Goal: Task Accomplishment & Management: Use online tool/utility

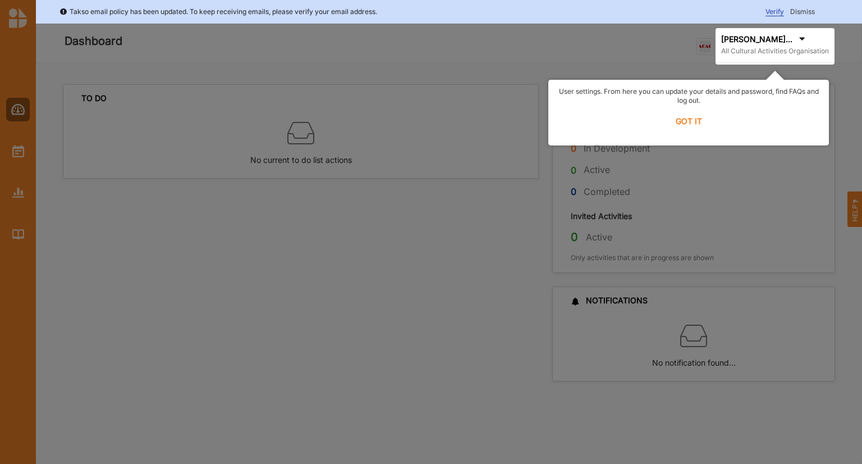
click at [697, 120] on label "GOT IT" at bounding box center [689, 121] width 266 height 25
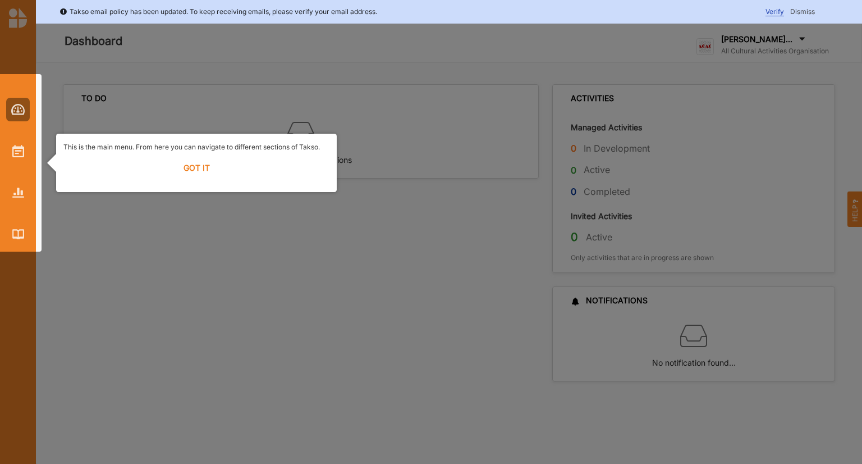
click at [191, 169] on label "GOT IT" at bounding box center [196, 167] width 266 height 25
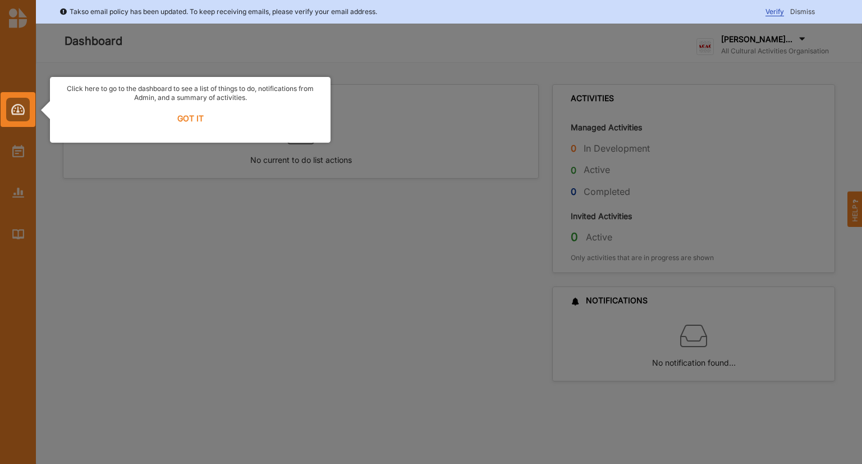
click at [189, 113] on label "GOT IT" at bounding box center [190, 118] width 266 height 25
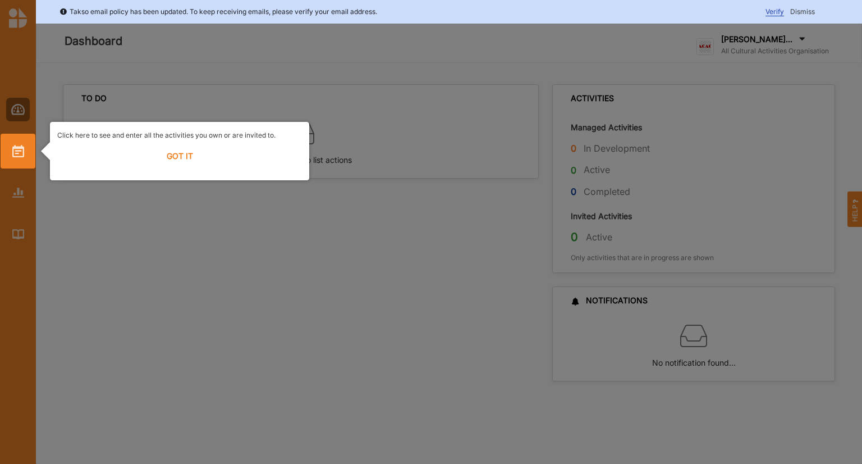
click at [171, 152] on label "GOT IT" at bounding box center [179, 156] width 245 height 25
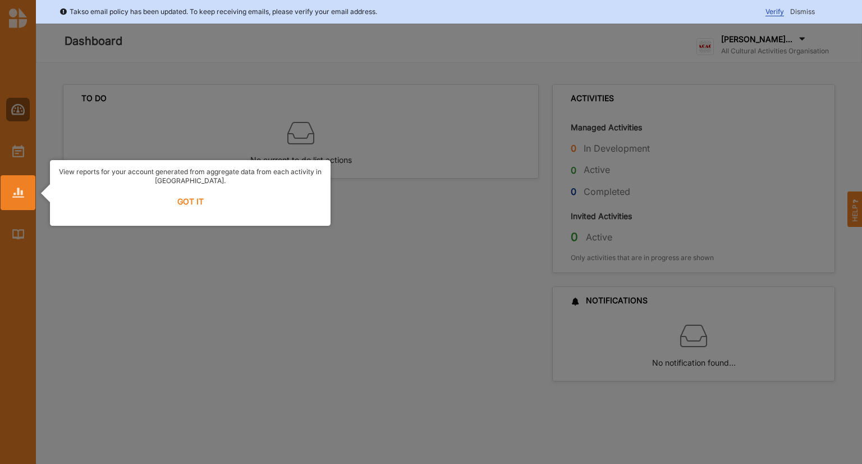
click at [185, 200] on label "GOT IT" at bounding box center [190, 201] width 266 height 25
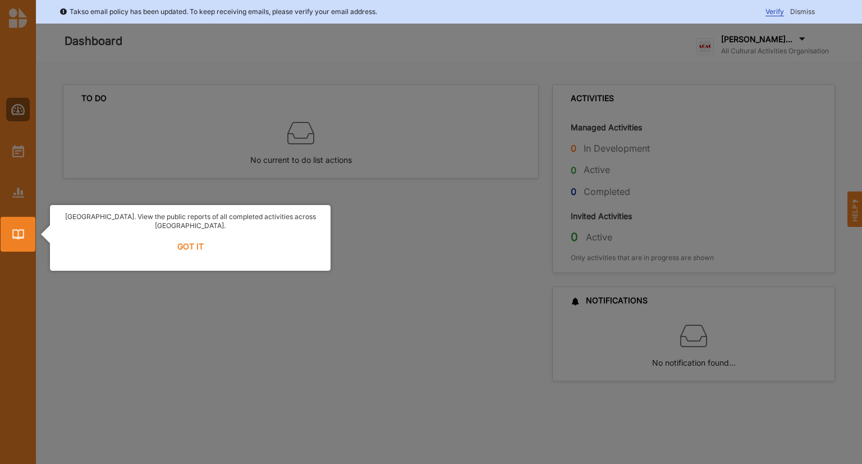
click at [185, 239] on label "GOT IT" at bounding box center [190, 246] width 266 height 25
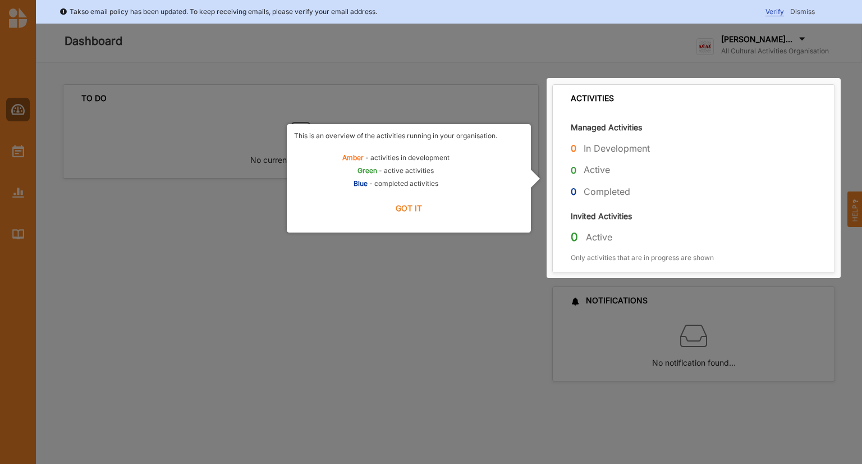
click at [414, 204] on label "GOT IT" at bounding box center [409, 208] width 230 height 25
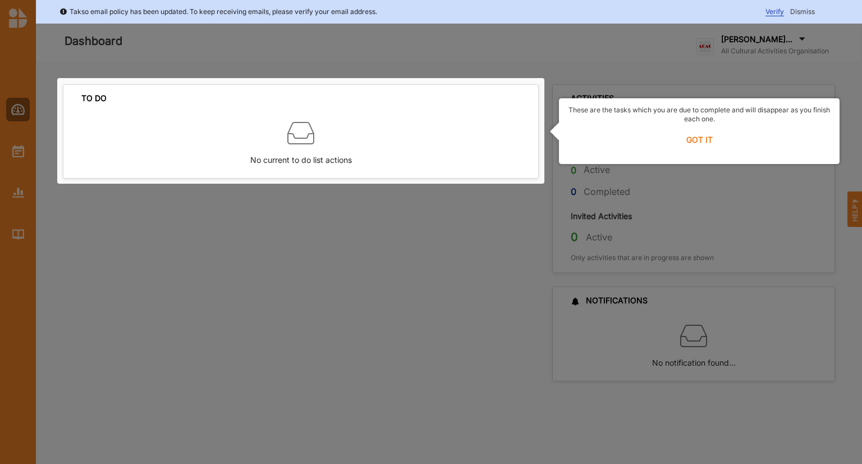
click at [702, 140] on label "GOT IT" at bounding box center [699, 139] width 266 height 25
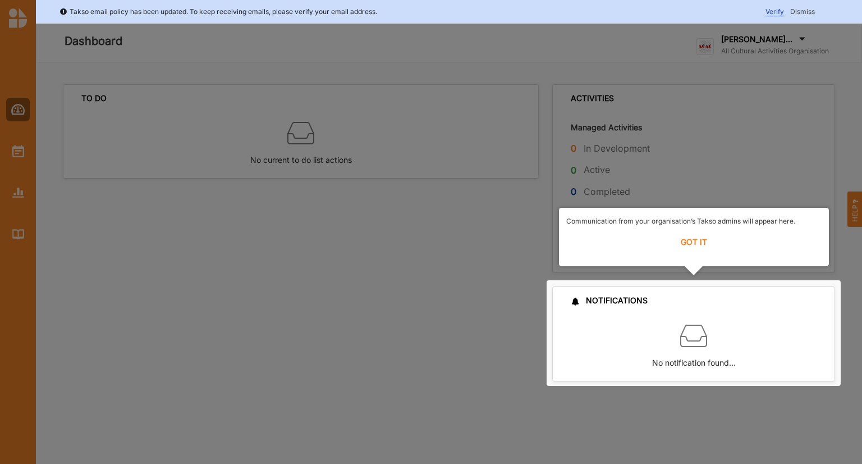
click at [690, 247] on label "GOT IT" at bounding box center [693, 242] width 255 height 25
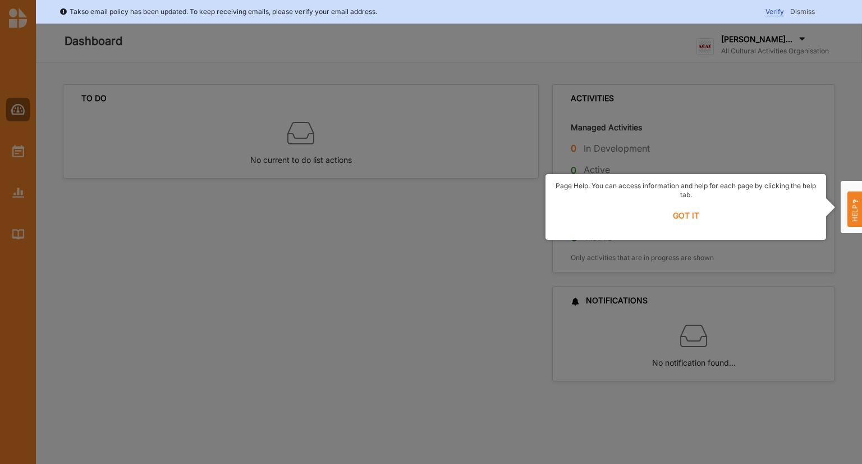
click at [688, 216] on label "GOT IT" at bounding box center [686, 215] width 266 height 25
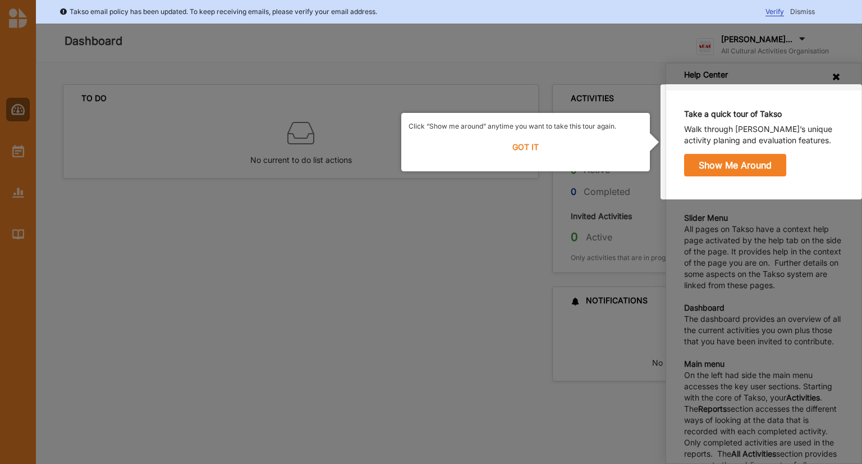
click at [526, 147] on label "GOT IT" at bounding box center [526, 147] width 234 height 25
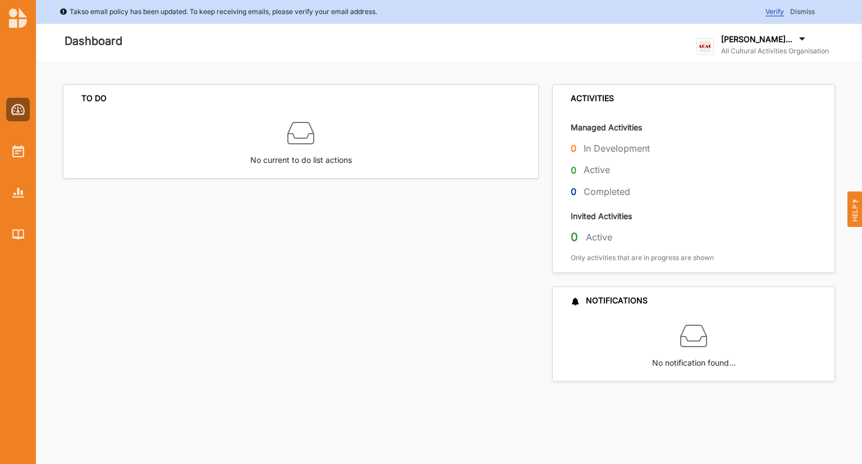
click at [740, 43] on label "[PERSON_NAME]..." at bounding box center [756, 39] width 71 height 10
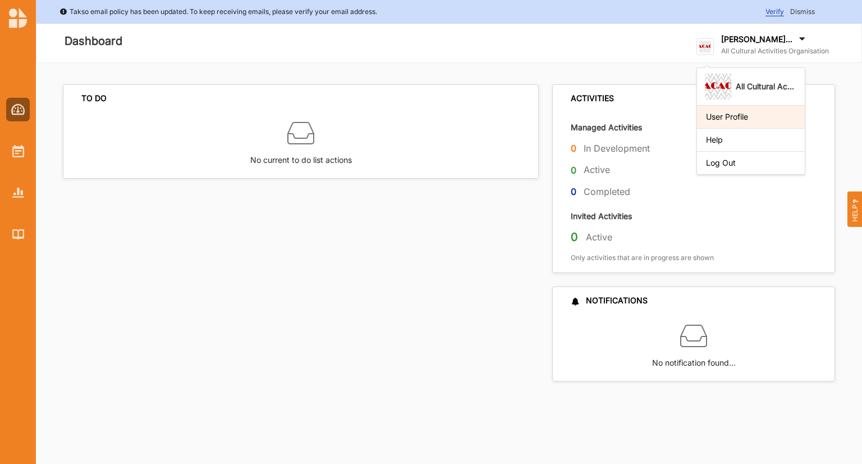
click at [729, 115] on div "User Profile" at bounding box center [751, 117] width 90 height 10
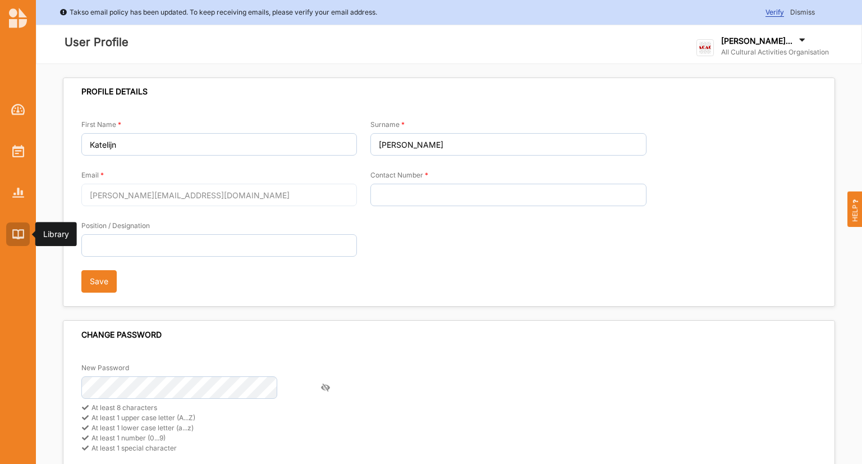
click at [19, 235] on img at bounding box center [18, 234] width 12 height 10
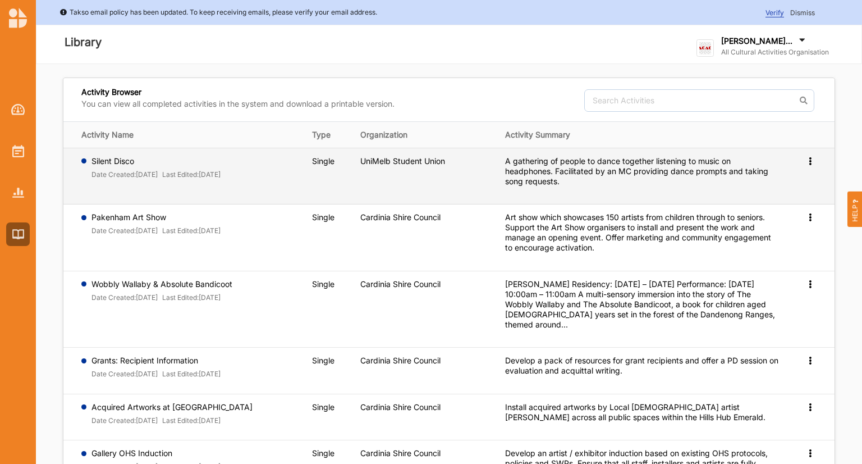
click at [121, 162] on label "Silent Disco" at bounding box center [156, 161] width 130 height 10
click at [112, 161] on label "Silent Disco" at bounding box center [156, 161] width 130 height 10
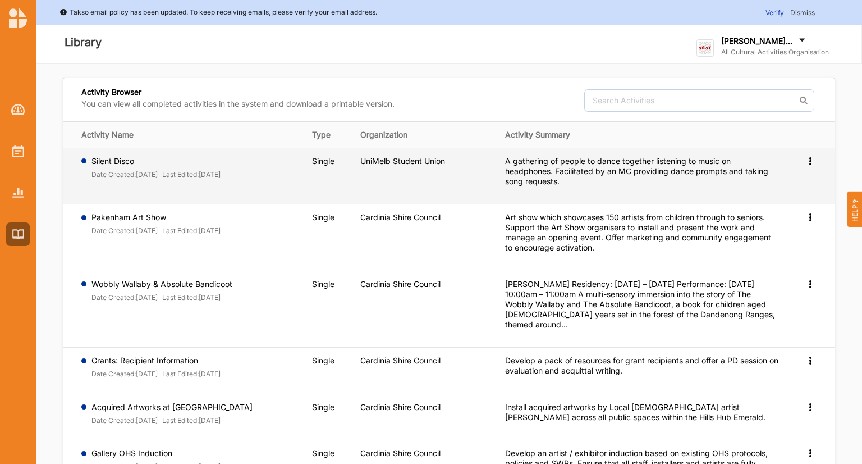
click at [574, 166] on div "A gathering of people to dance together listening to music on headphones. Facil…" at bounding box center [641, 171] width 273 height 30
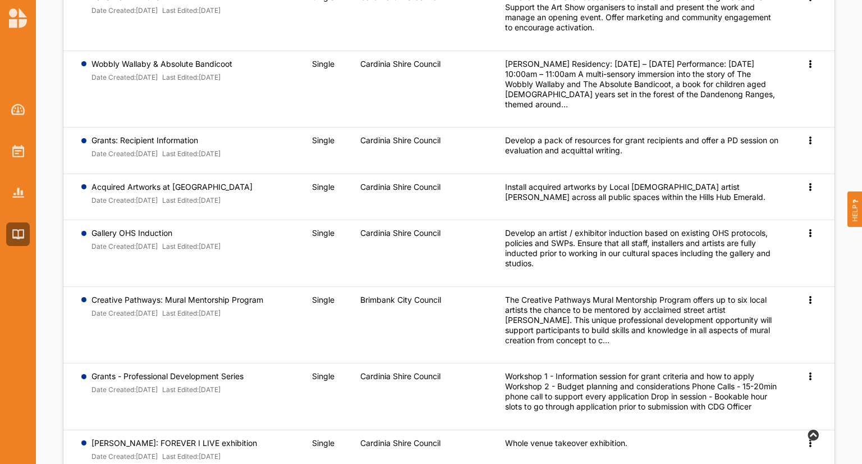
scroll to position [224, 0]
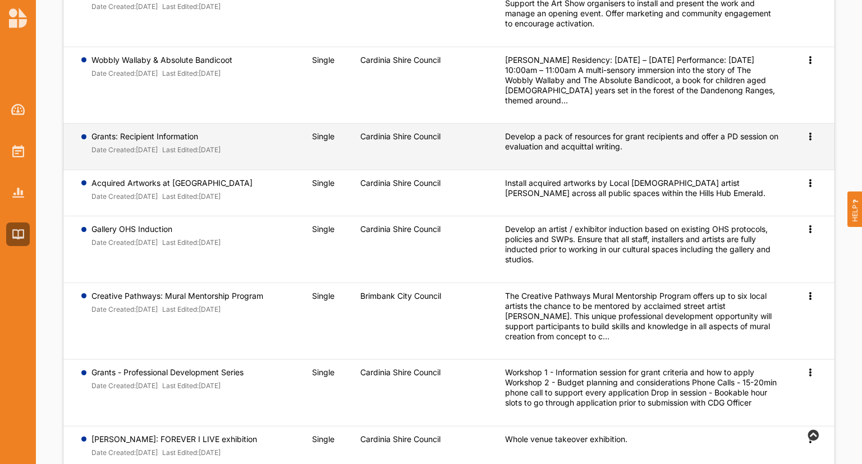
click at [139, 140] on label "Grants: Recipient Information" at bounding box center [156, 136] width 130 height 10
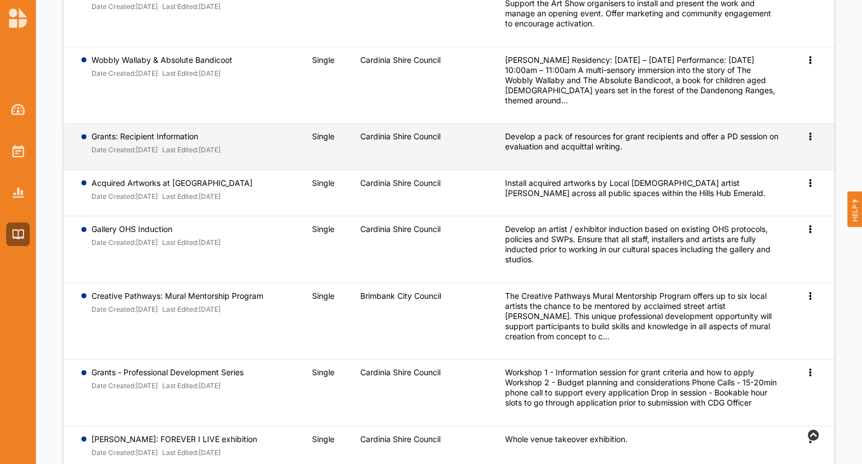
click at [805, 136] on icon at bounding box center [810, 135] width 10 height 8
click at [792, 157] on span "Preview" at bounding box center [791, 154] width 29 height 10
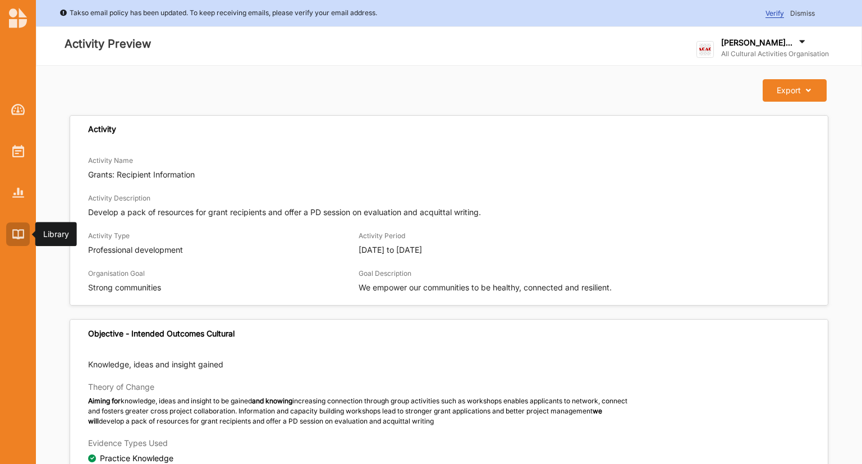
click at [13, 235] on img at bounding box center [18, 234] width 12 height 10
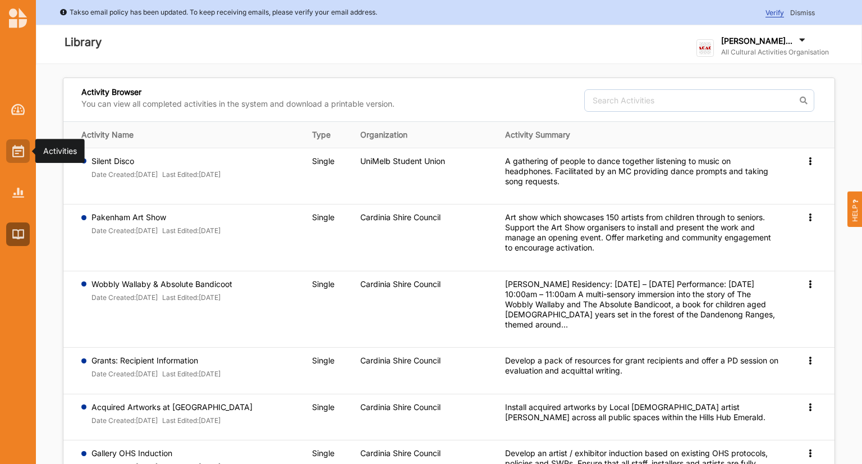
click at [16, 154] on img at bounding box center [18, 151] width 12 height 12
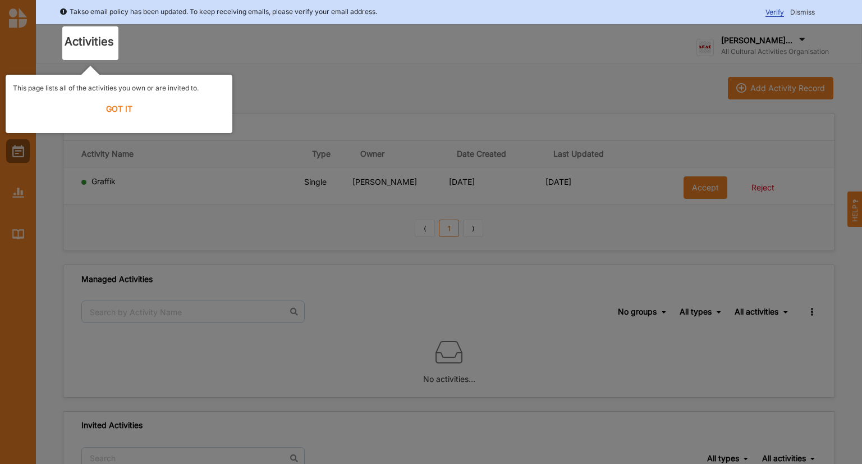
click at [119, 110] on label "GOT IT" at bounding box center [119, 109] width 212 height 25
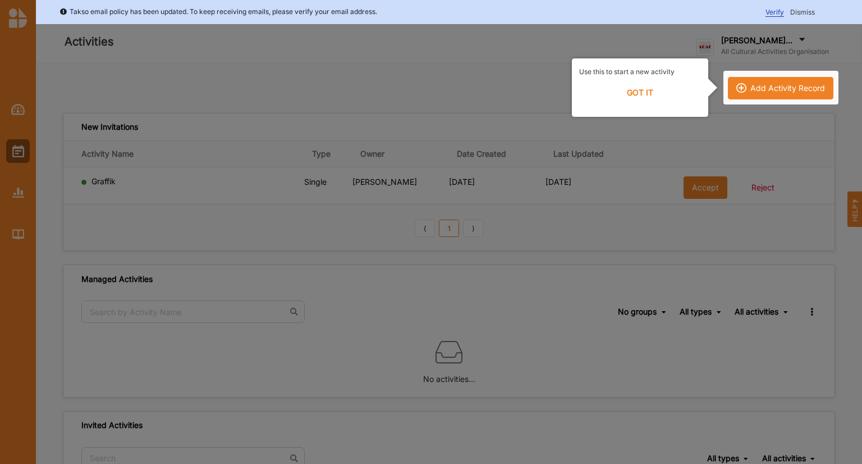
click at [638, 94] on label "GOT IT" at bounding box center [640, 92] width 122 height 25
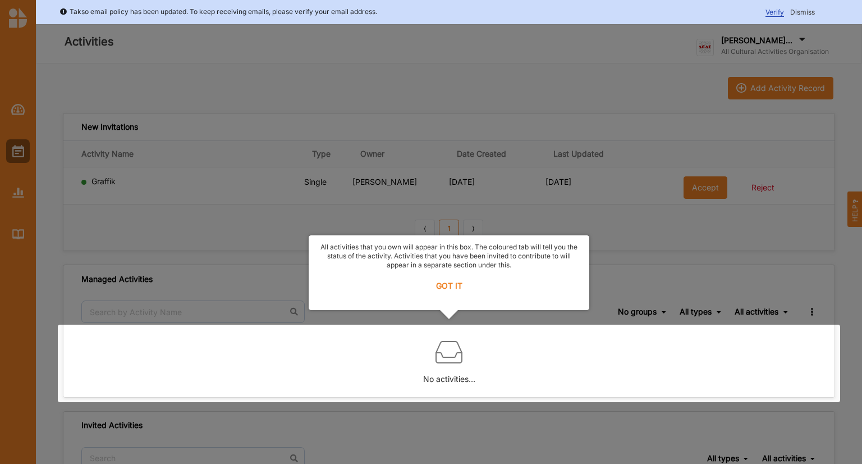
click at [449, 287] on label "GOT IT" at bounding box center [449, 285] width 266 height 25
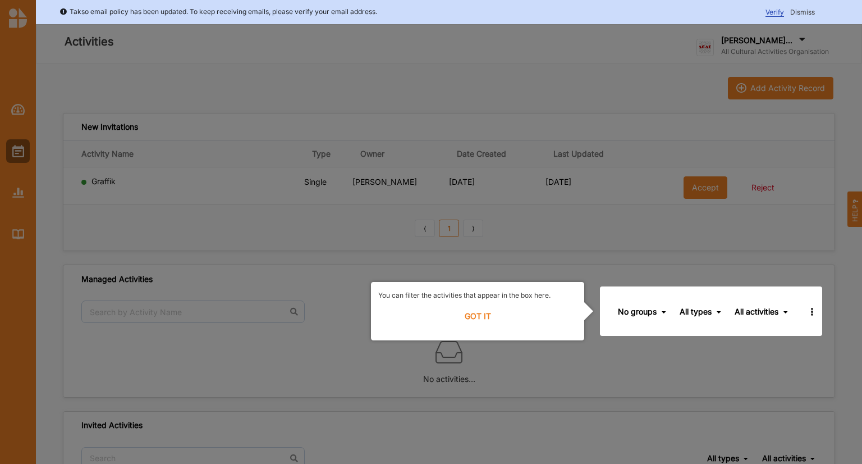
click at [484, 320] on label "GOT IT" at bounding box center [477, 316] width 199 height 25
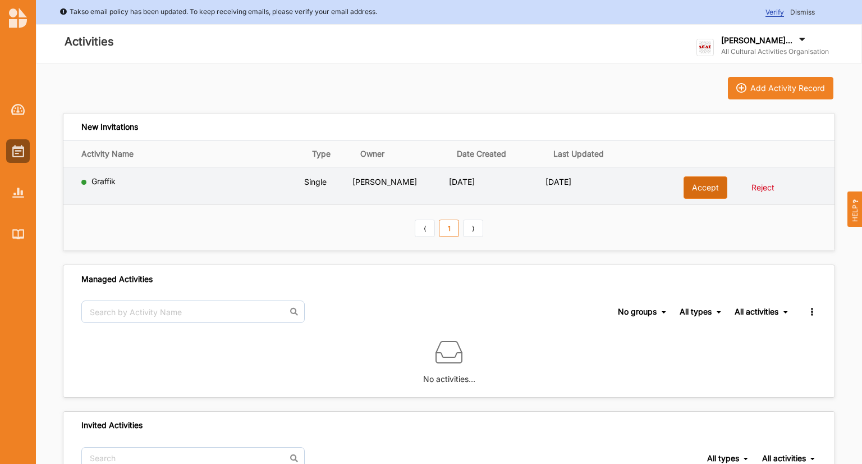
click at [701, 190] on button "Accept" at bounding box center [706, 187] width 44 height 22
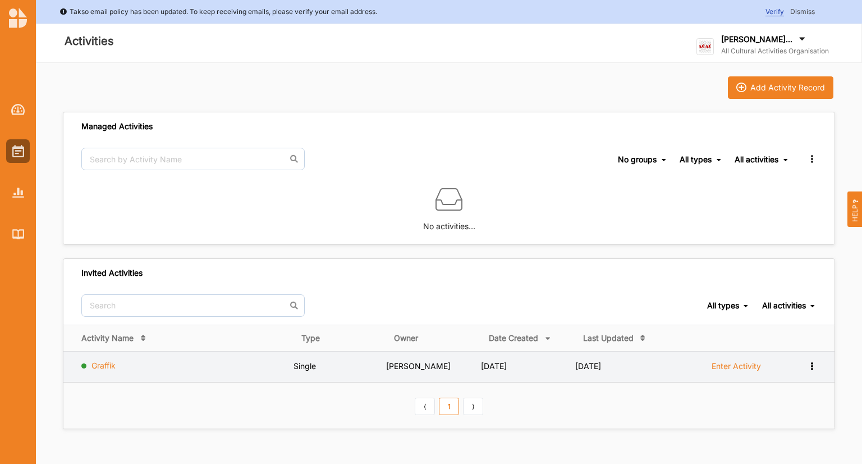
click at [108, 362] on link "Graffik" at bounding box center [103, 365] width 24 height 10
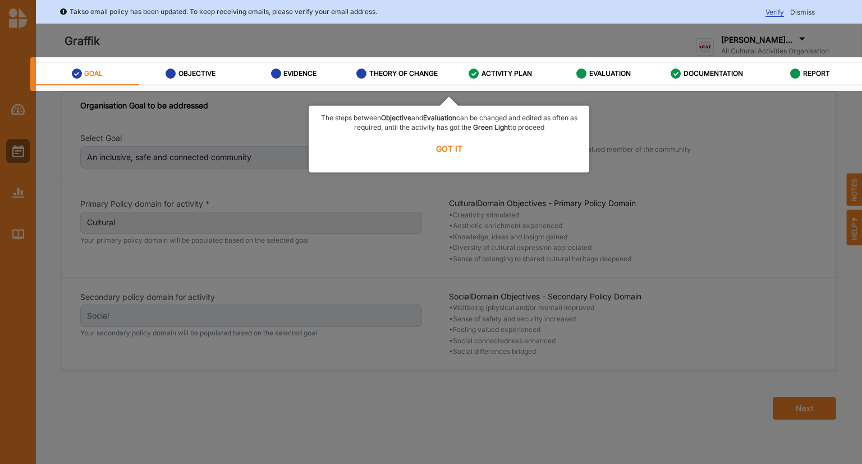
click at [451, 149] on label "GOT IT" at bounding box center [449, 148] width 266 height 25
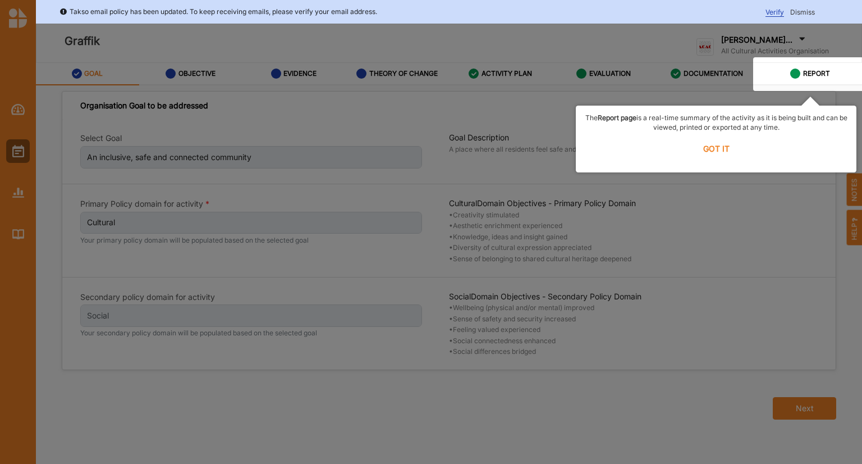
click at [708, 148] on label "GOT IT" at bounding box center [716, 148] width 266 height 25
